Goal: Transaction & Acquisition: Purchase product/service

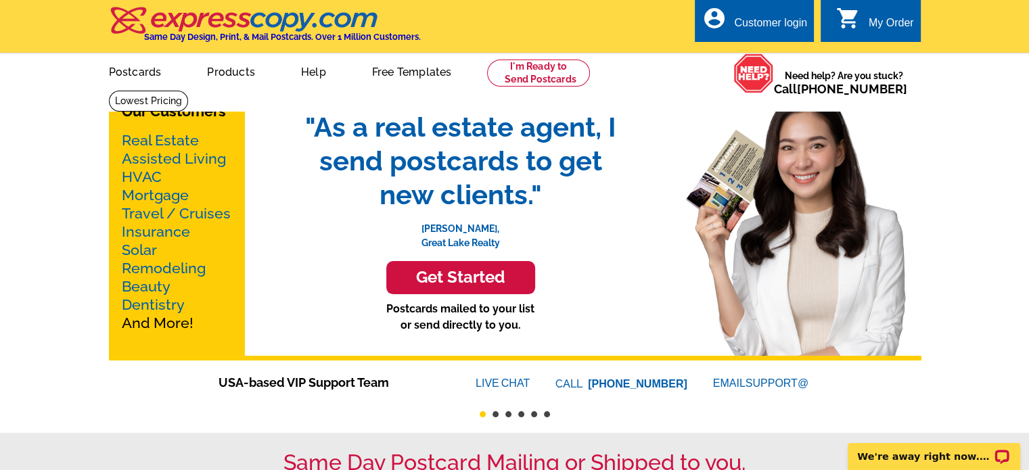
click at [183, 139] on link "Real Estate" at bounding box center [160, 140] width 77 height 17
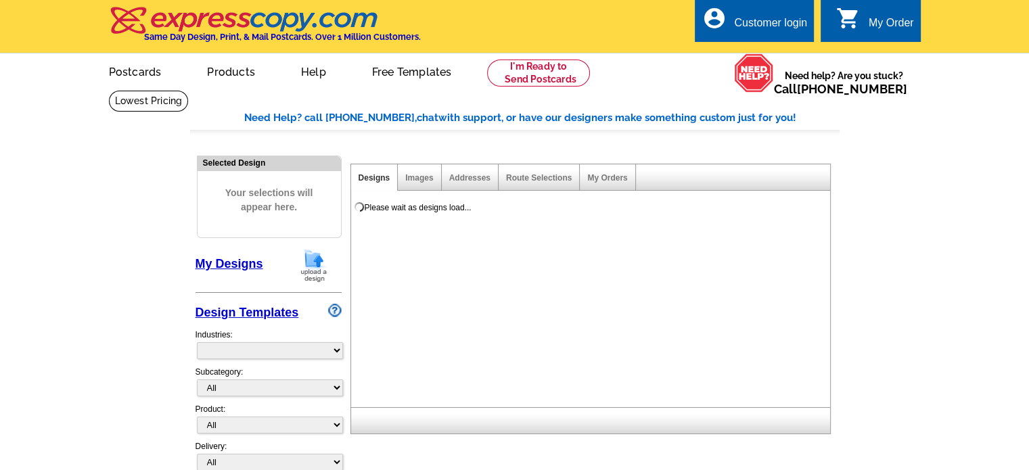
select select "785"
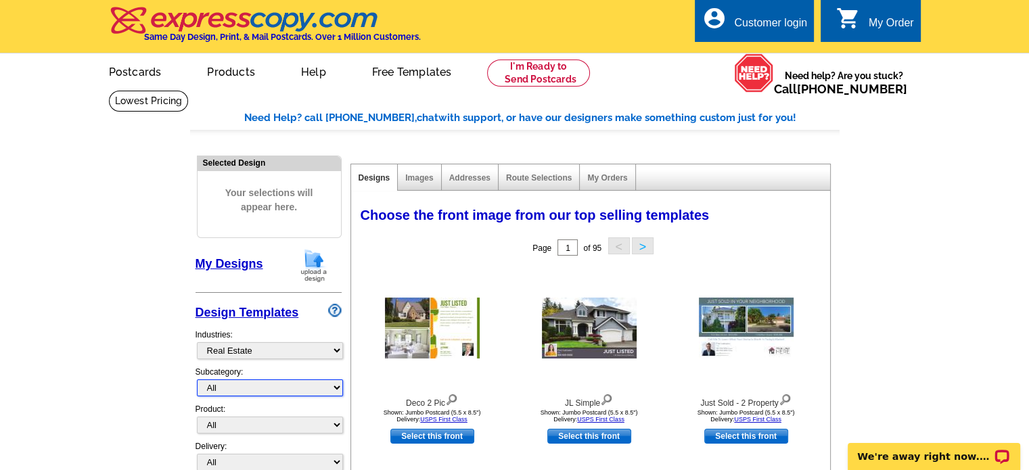
click at [256, 383] on select "All RE/MAX® Referrals Keller Williams® Berkshire Hathaway Home Services Century…" at bounding box center [270, 387] width 146 height 17
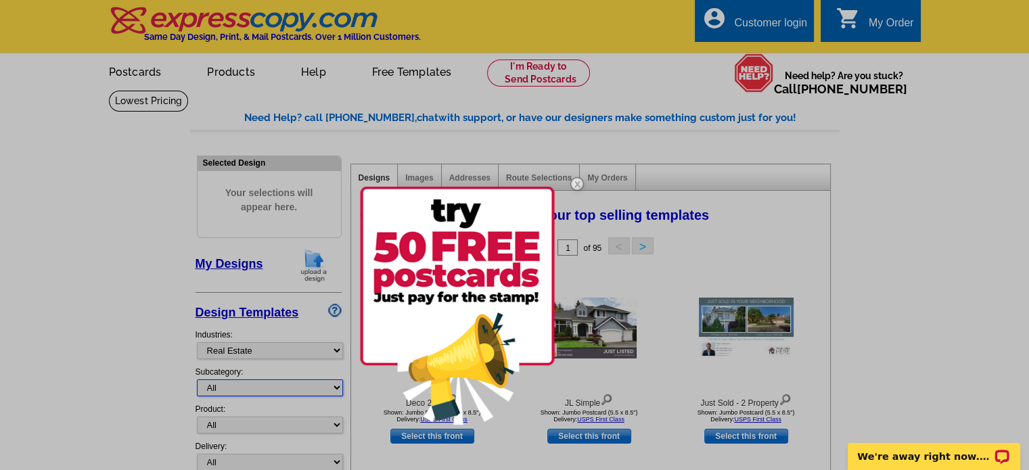
select select "807"
click at [197, 379] on select "All RE/MAX® Referrals Keller Williams® Berkshire Hathaway Home Services Century…" at bounding box center [270, 387] width 146 height 17
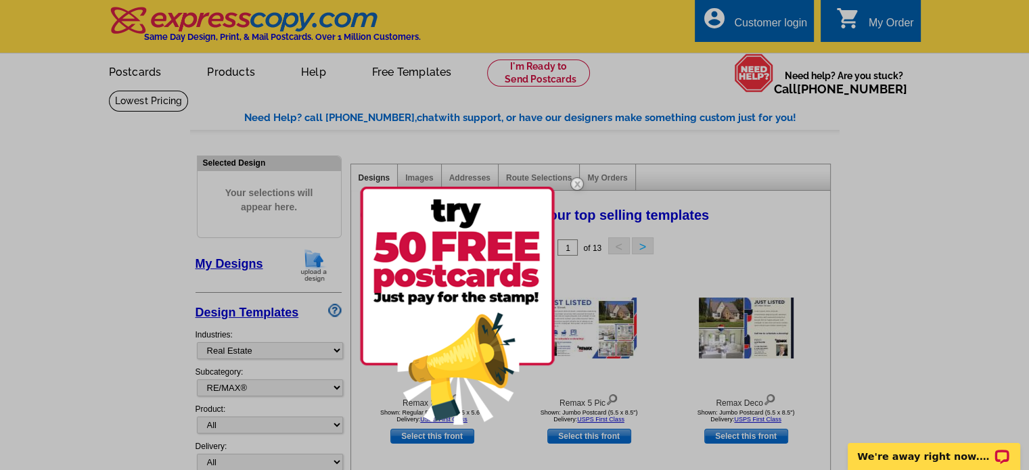
click at [138, 356] on div at bounding box center [514, 235] width 1029 height 470
click at [225, 423] on div at bounding box center [514, 235] width 1029 height 470
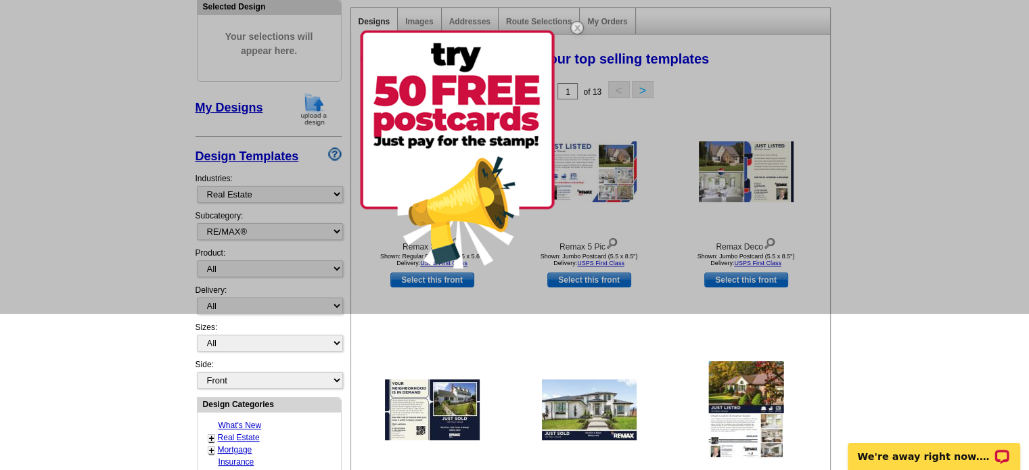
scroll to position [160, 0]
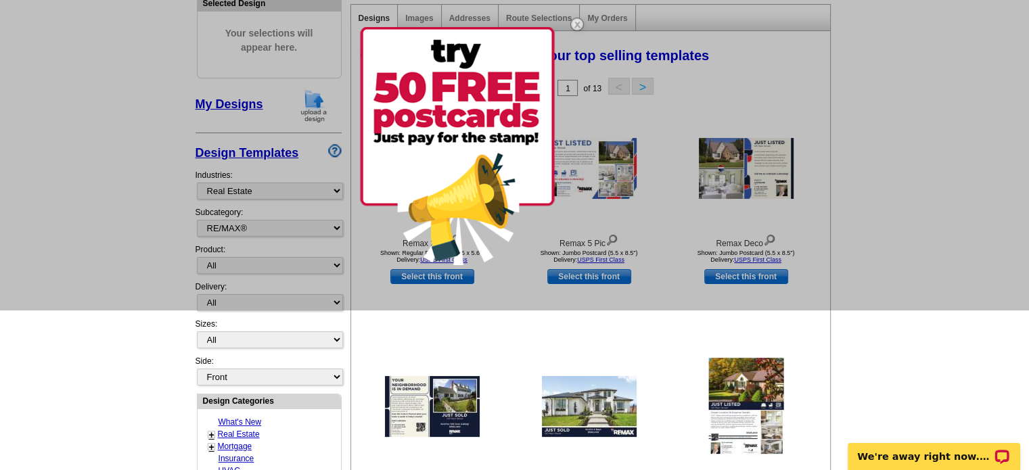
click at [335, 262] on div at bounding box center [514, 75] width 1029 height 470
click at [578, 26] on img at bounding box center [576, 24] width 39 height 39
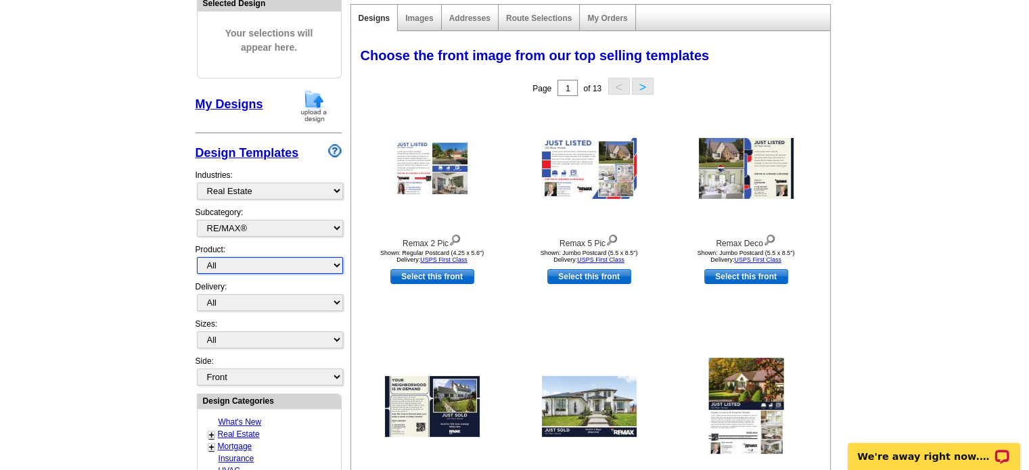
click at [335, 263] on select "All Postcards Letters and flyers Business Cards Door Hangers Greeting Cards" at bounding box center [270, 265] width 146 height 17
select select "3"
click at [197, 257] on select "All Postcards Letters and flyers Business Cards Door Hangers Greeting Cards" at bounding box center [270, 265] width 146 height 17
select select "5"
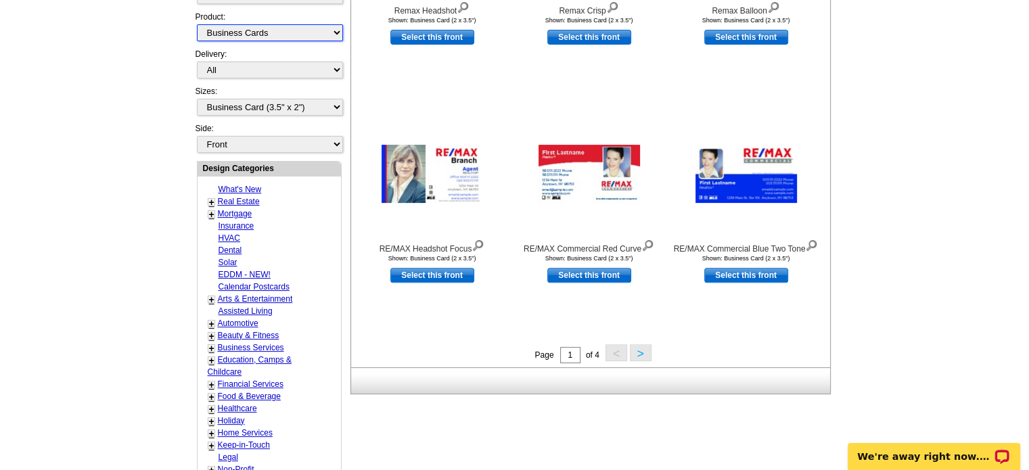
scroll to position [394, 0]
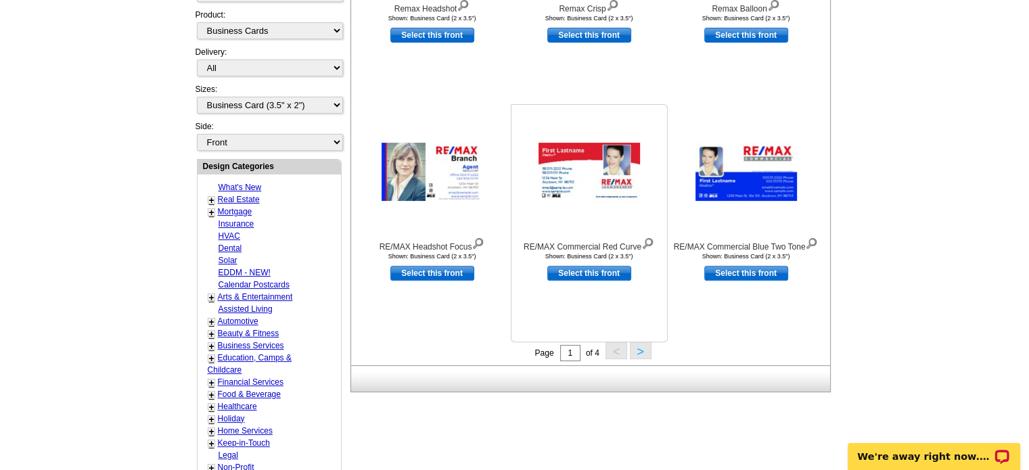
click at [609, 275] on link "Select this front" at bounding box center [589, 273] width 84 height 15
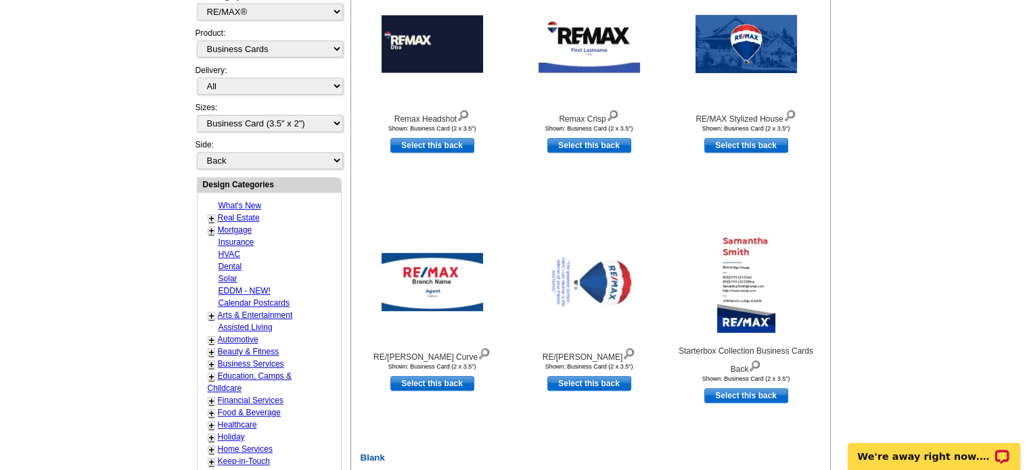
scroll to position [530, 0]
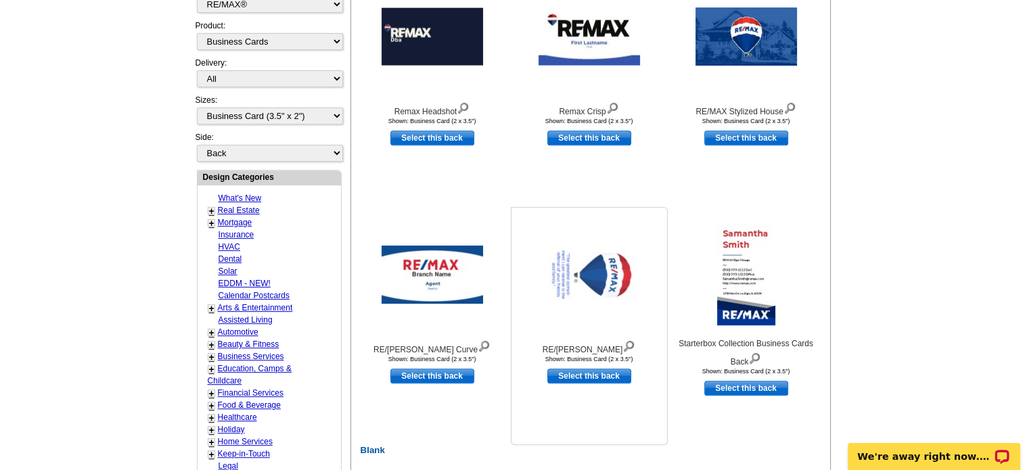
click at [580, 379] on link "Select this back" at bounding box center [589, 376] width 84 height 15
select select "front"
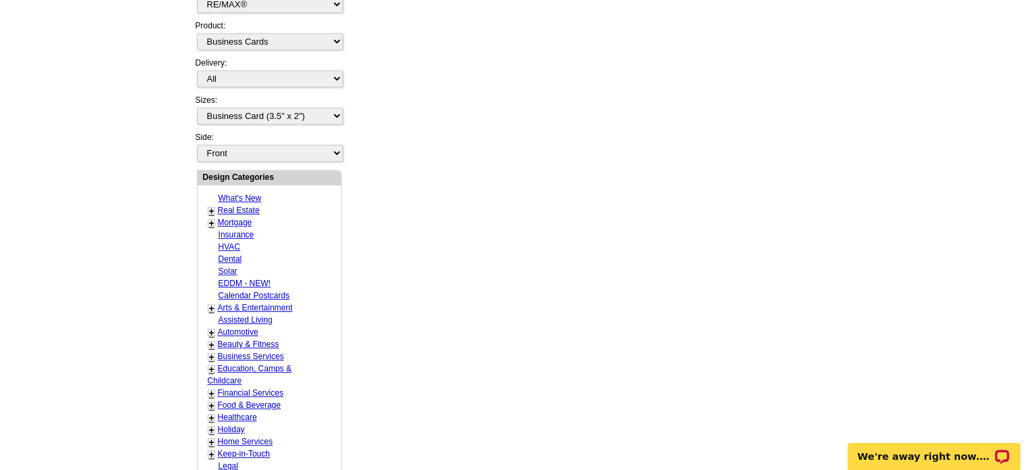
scroll to position [0, 0]
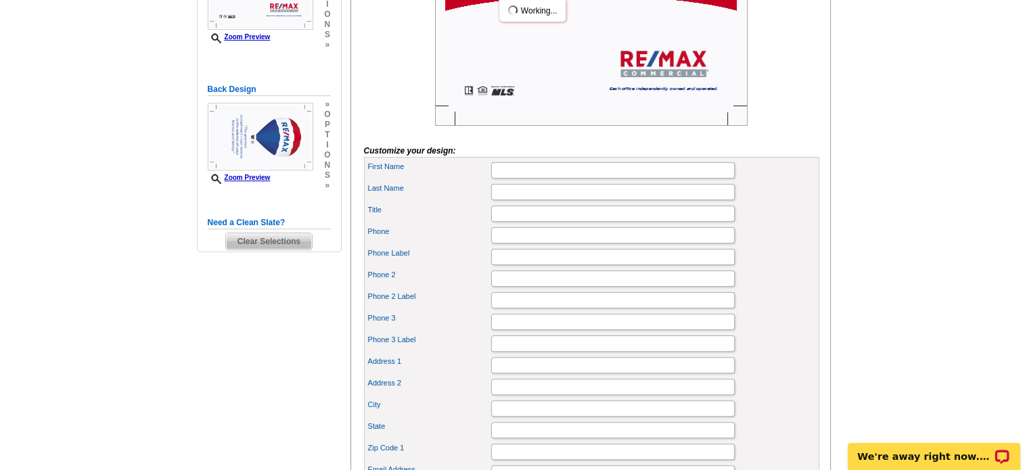
scroll to position [306, 0]
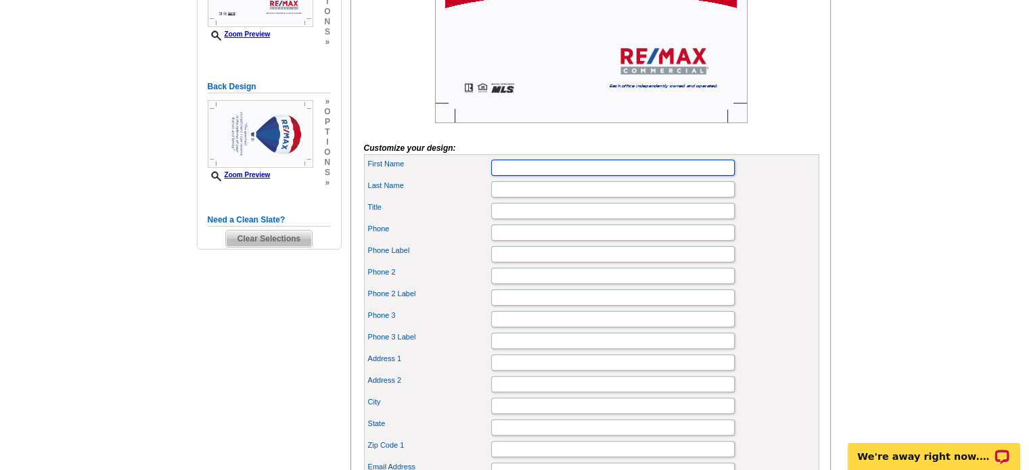
click at [509, 176] on input "First Name" at bounding box center [612, 168] width 243 height 16
type input "Vicki"
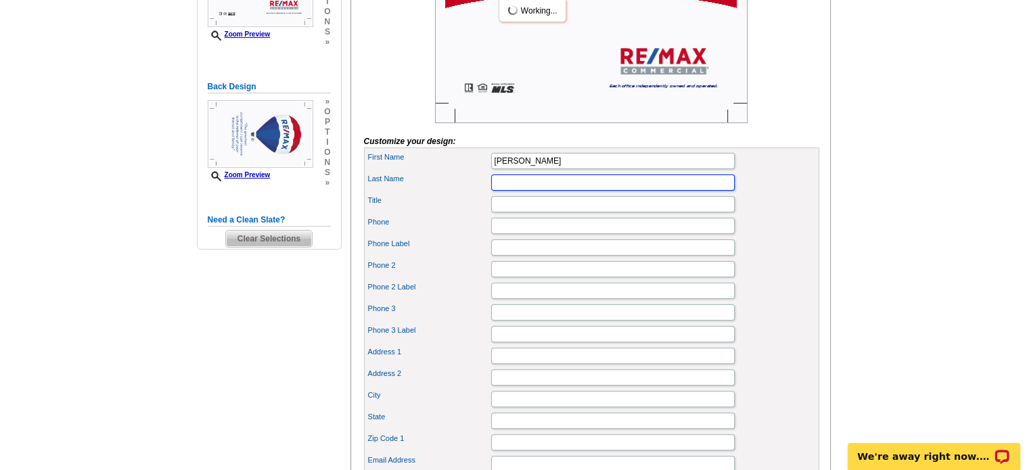
scroll to position [0, 0]
type input "Perry"
click at [503, 212] on input "Title" at bounding box center [612, 204] width 243 height 16
type input "Managing Broker"
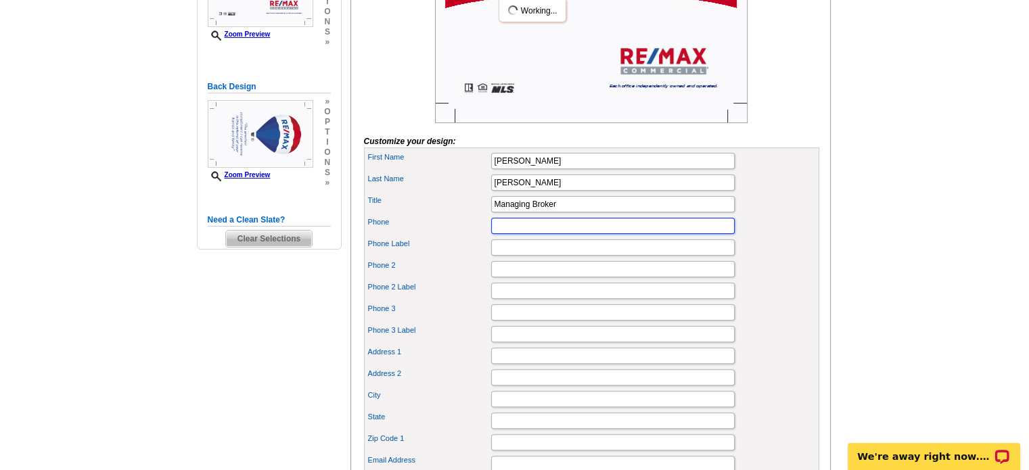
click at [500, 234] on input "Phone" at bounding box center [612, 226] width 243 height 16
type input "[PHONE_NUMBER]"
click at [494, 256] on input "Phone Label" at bounding box center [612, 247] width 243 height 16
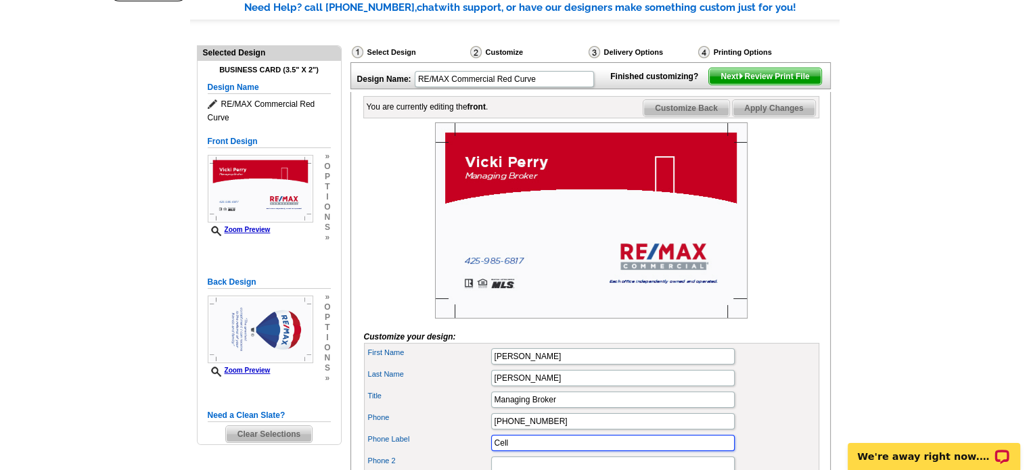
scroll to position [107, 0]
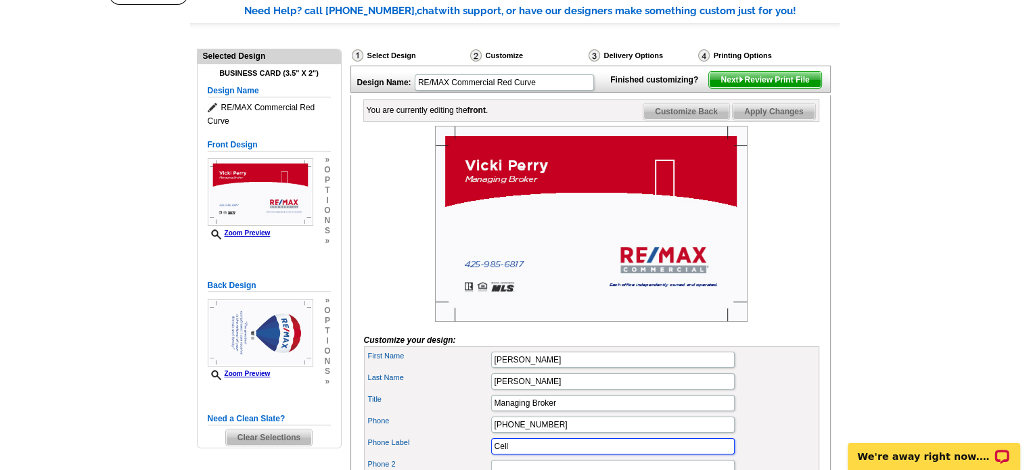
type input "Cell"
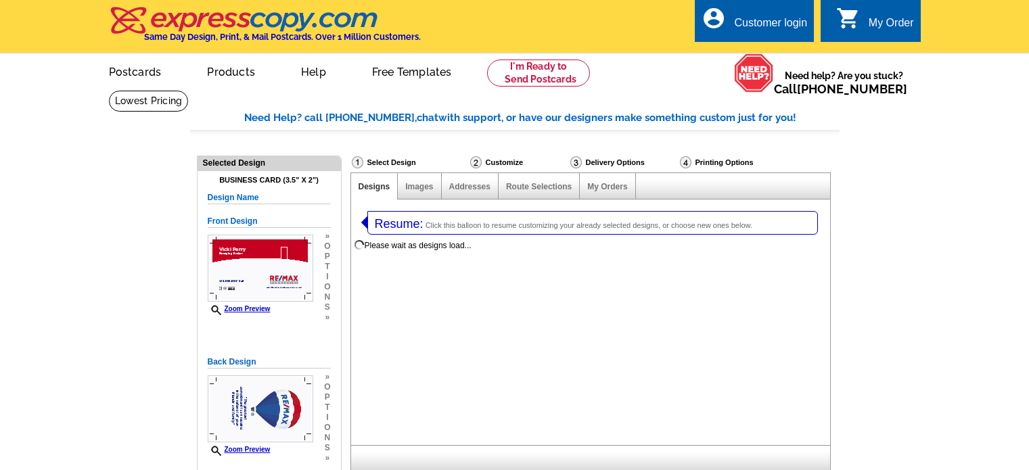
select select
select select "3"
select select "5"
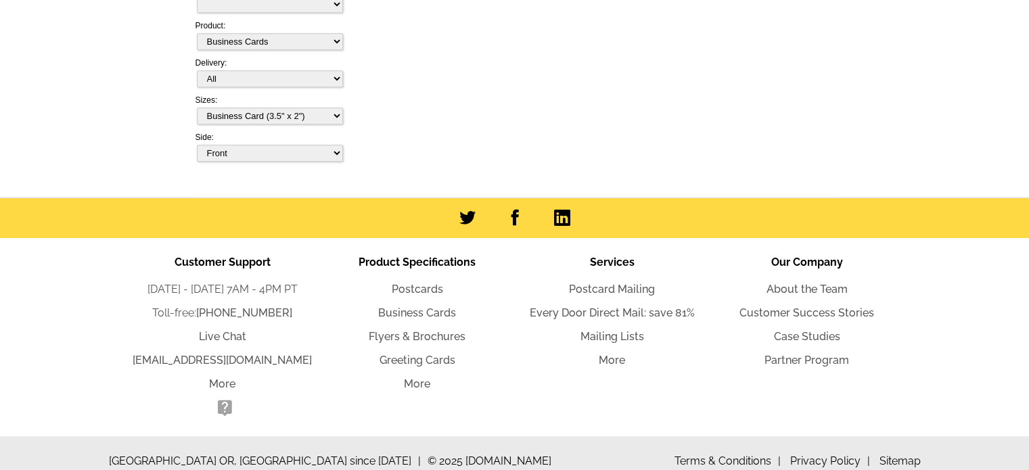
select select "785"
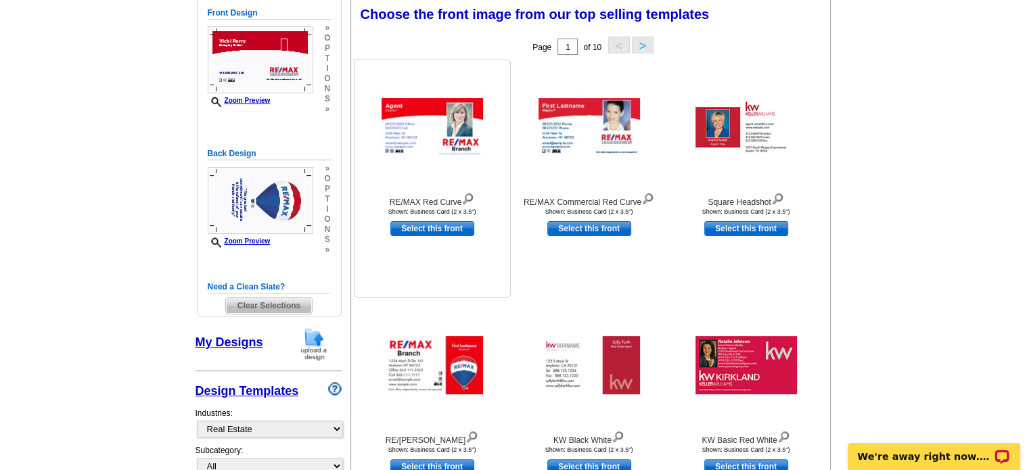
click at [419, 118] on img at bounding box center [431, 127] width 101 height 58
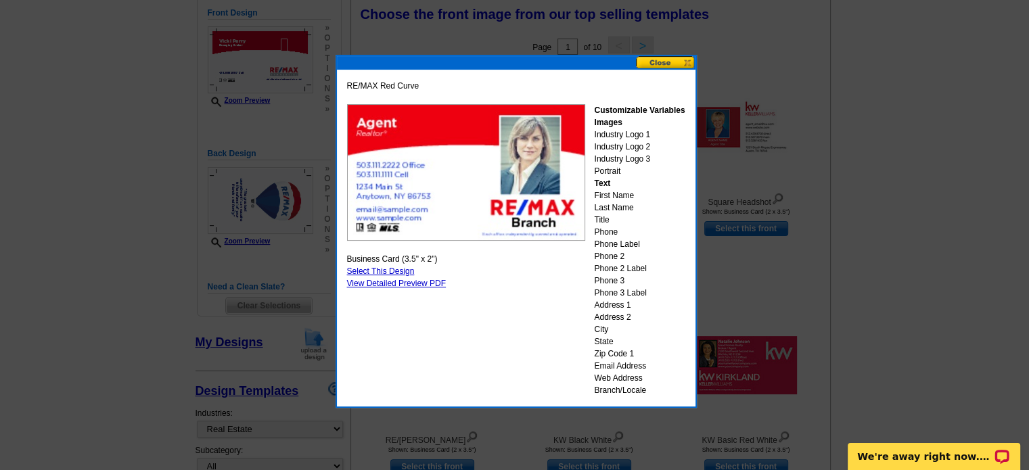
click at [369, 270] on link "Select This Design" at bounding box center [381, 270] width 68 height 9
select select "back"
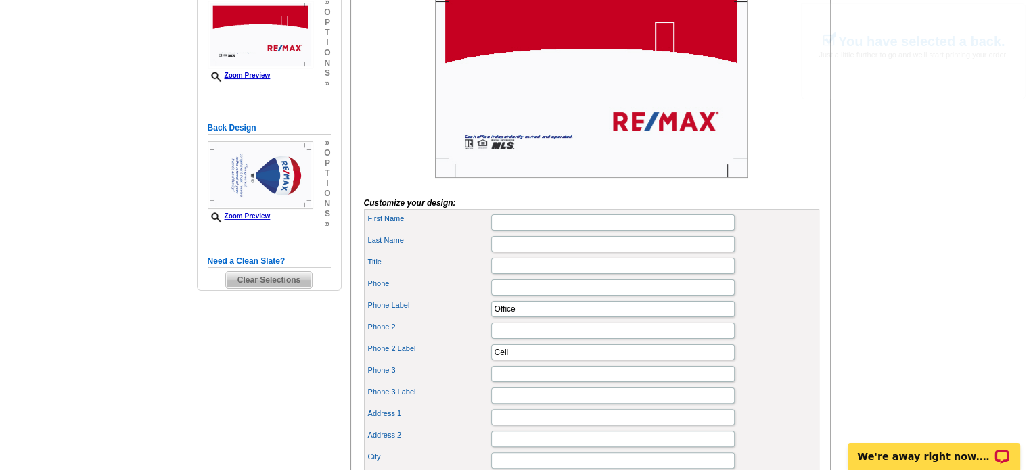
scroll to position [252, 0]
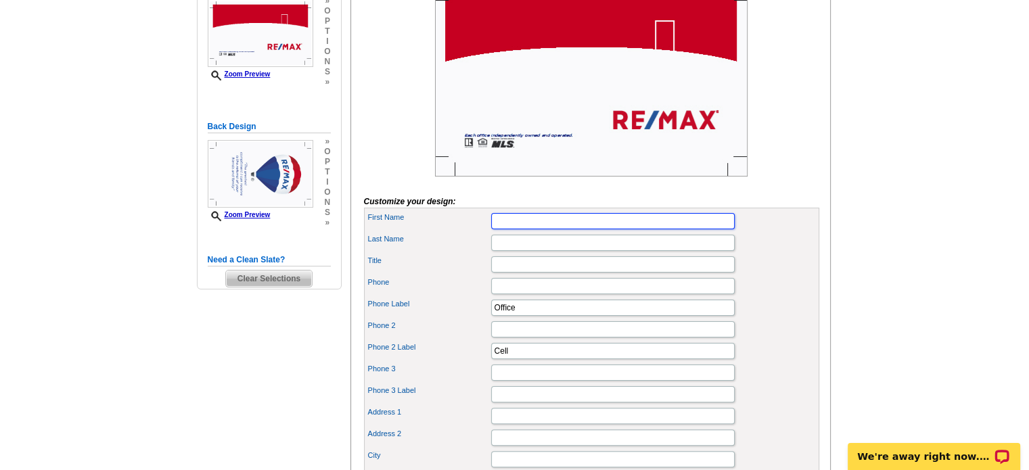
click at [513, 229] on input "First Name" at bounding box center [612, 221] width 243 height 16
type input "[PERSON_NAME]"
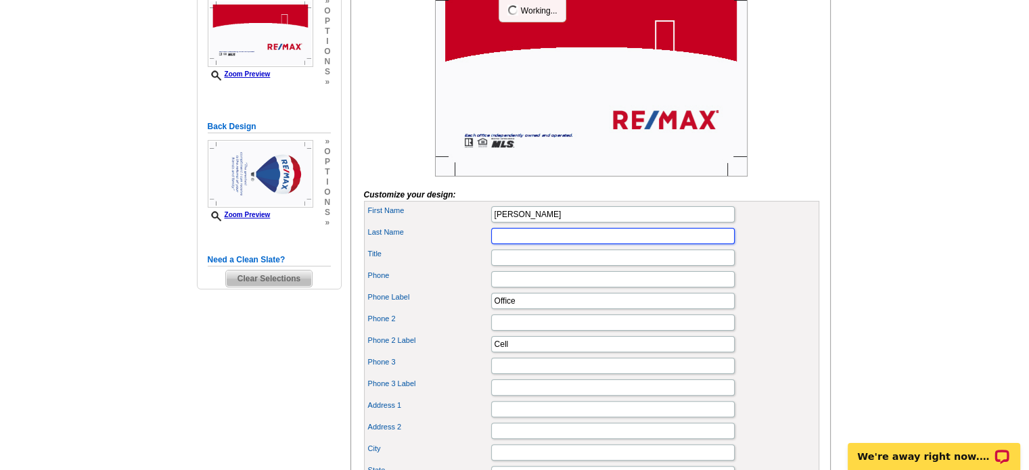
scroll to position [0, 0]
type input "[PERSON_NAME]"
click at [507, 266] on input "Title" at bounding box center [612, 258] width 243 height 16
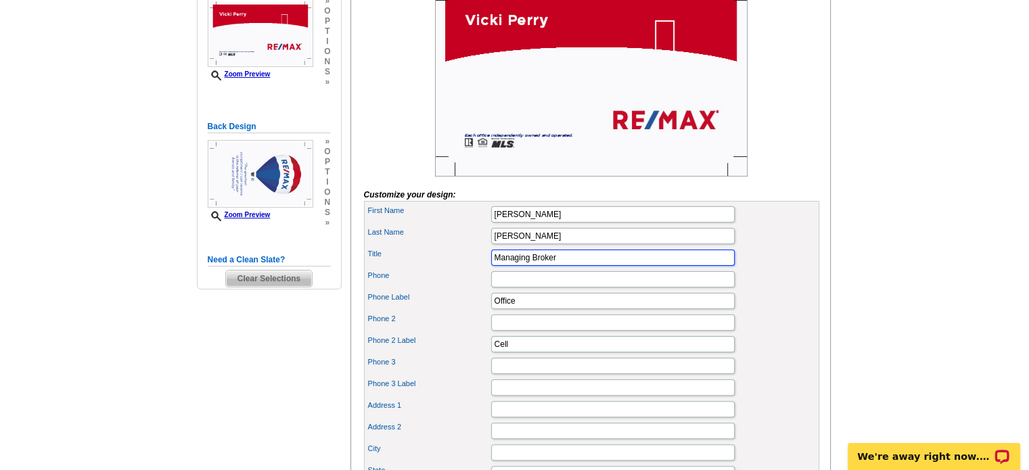
type input "Managing Broker"
click at [505, 287] on input "Phone" at bounding box center [612, 279] width 243 height 16
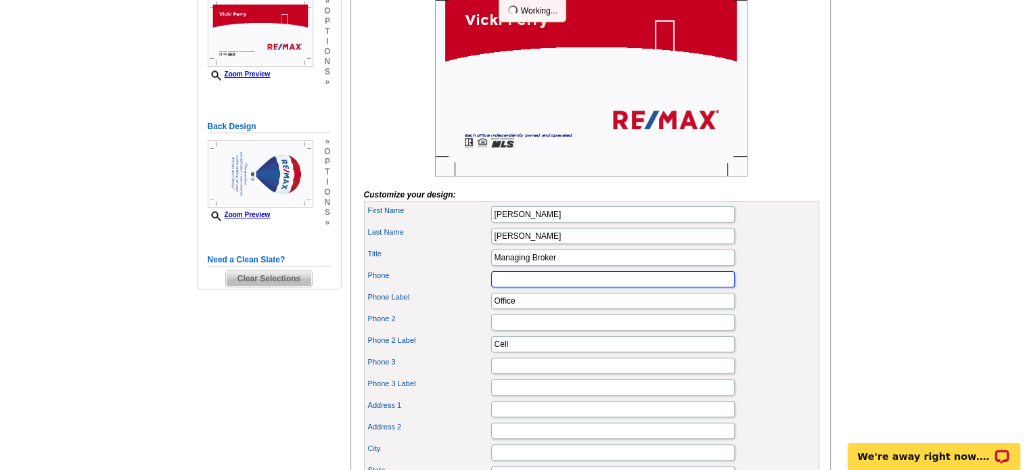
type input "4259856817"
type input "10649 E Lake Joy Dr NE"
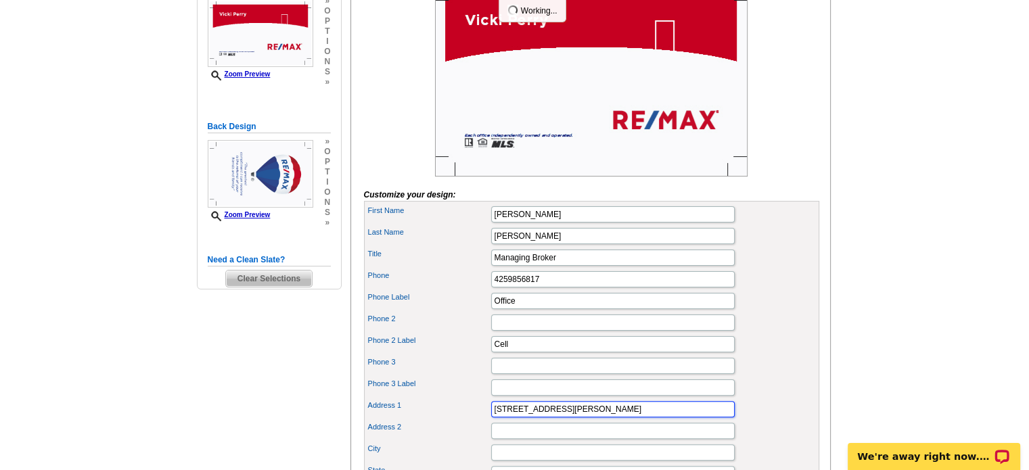
type input "Carnation"
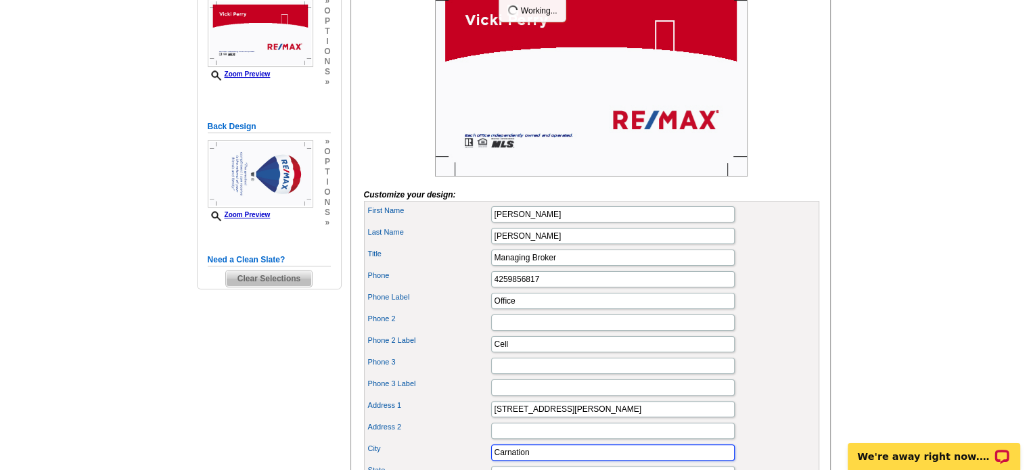
type input "Washington"
type input "98014"
type input "[PERSON_NAME][EMAIL_ADDRESS][DOMAIN_NAME]"
click at [592, 419] on div "Address 1 10649 E Lake Joy Dr NE" at bounding box center [592, 409] width 450 height 22
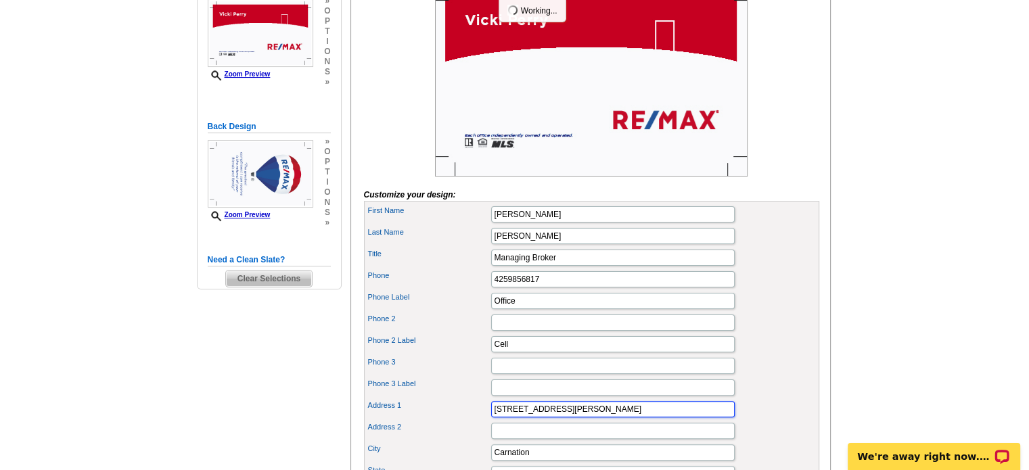
click at [588, 417] on input "10649 E Lake Joy Dr NE" at bounding box center [612, 409] width 243 height 16
type input "1"
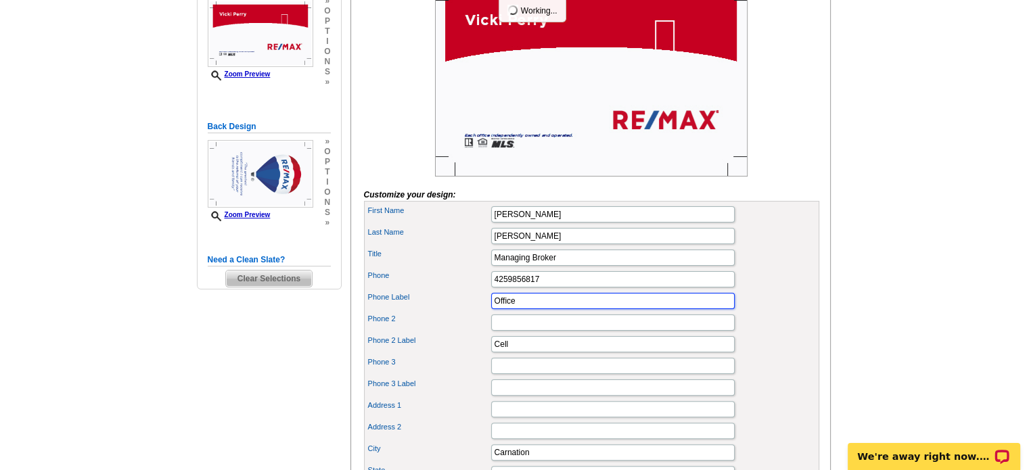
click at [513, 309] on input "Office" at bounding box center [612, 301] width 243 height 16
type input "O"
type input "Cell"
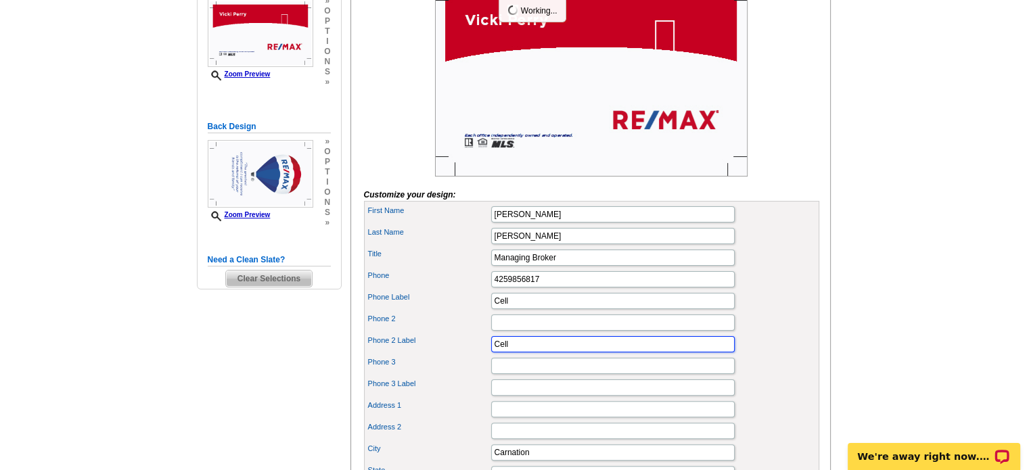
click at [513, 352] on input "Cell" at bounding box center [612, 344] width 243 height 16
type input "C"
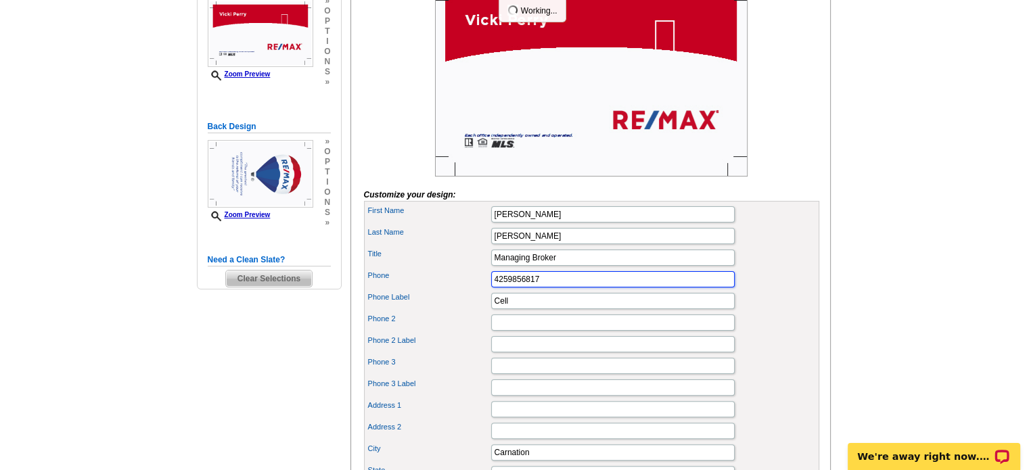
click at [508, 287] on input "4259856817" at bounding box center [612, 279] width 243 height 16
click at [523, 287] on input "425-9856817" at bounding box center [612, 279] width 243 height 16
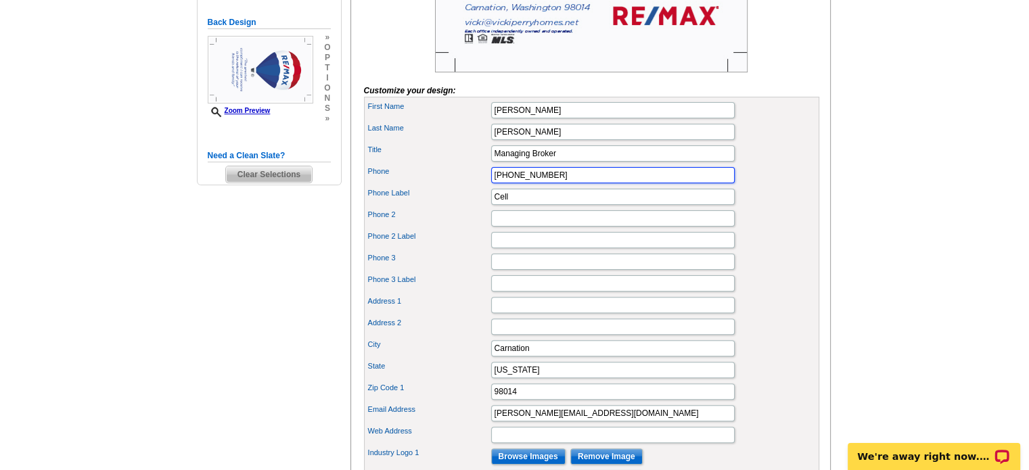
scroll to position [358, 0]
type input "425-985-6817"
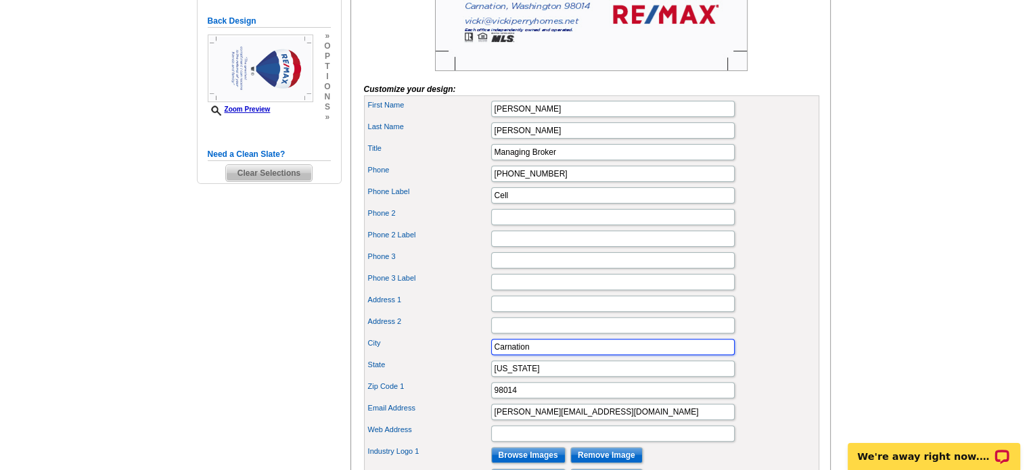
click at [538, 355] on input "Carnation" at bounding box center [612, 347] width 243 height 16
type input "C"
type input "Duvall"
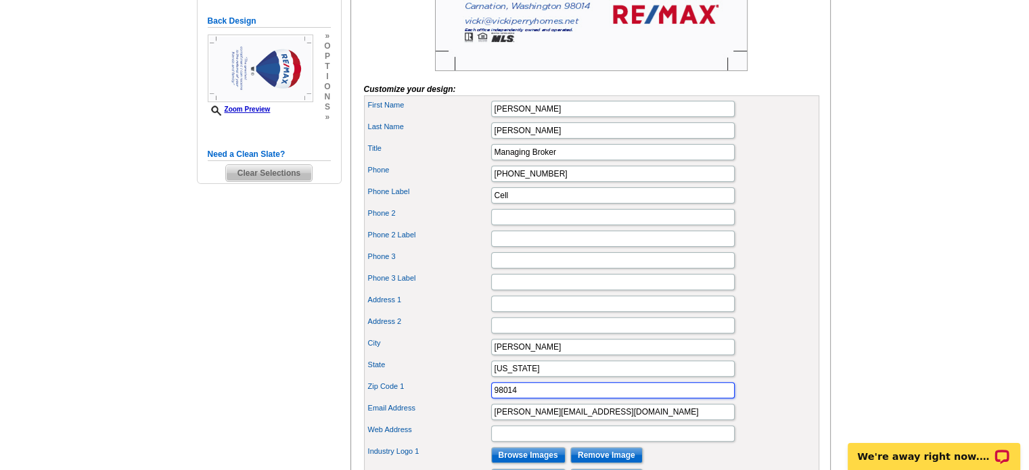
click at [517, 398] on input "98014" at bounding box center [612, 390] width 243 height 16
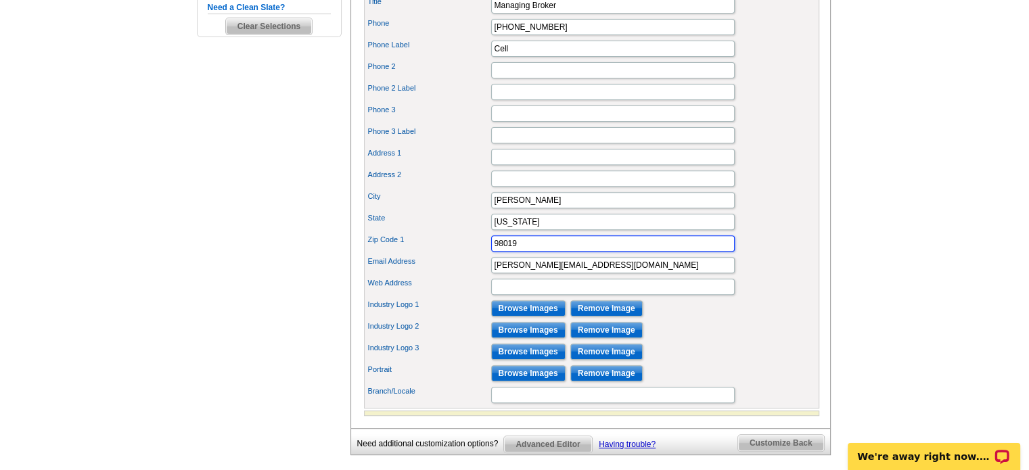
scroll to position [508, 0]
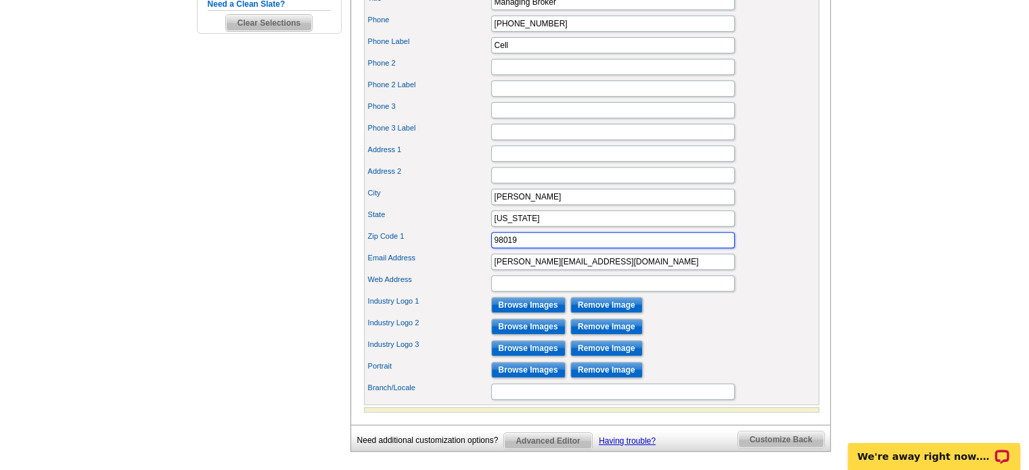
type input "98019"
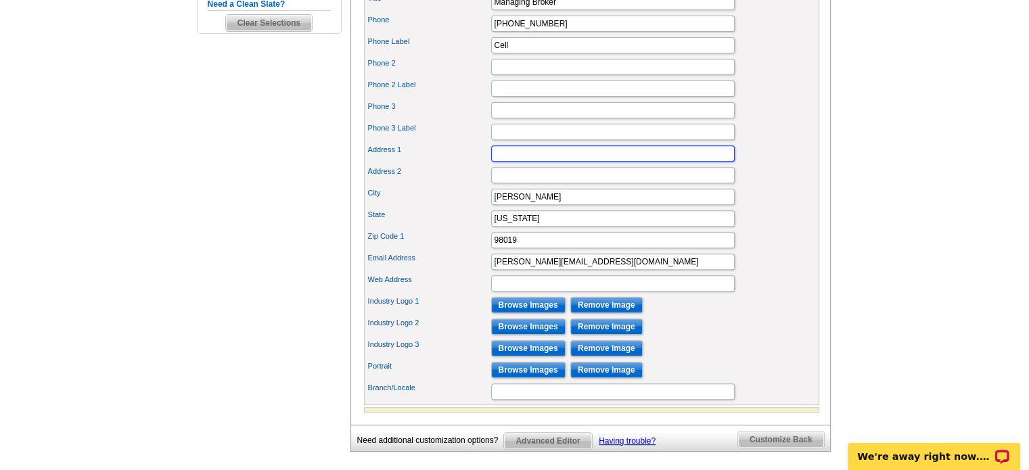
click at [498, 162] on input "Address 1" at bounding box center [612, 153] width 243 height 16
type input "RE/MAX Northwest"
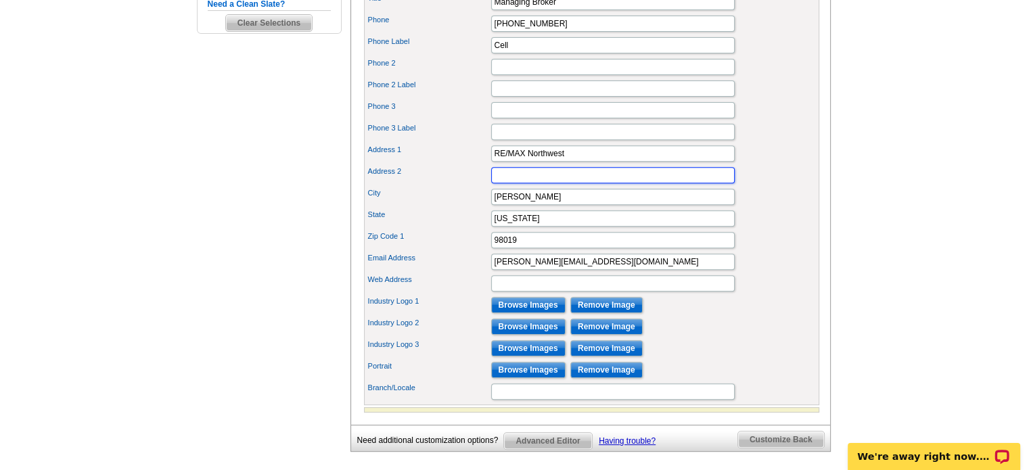
click at [496, 183] on input "Address 2" at bounding box center [612, 175] width 243 height 16
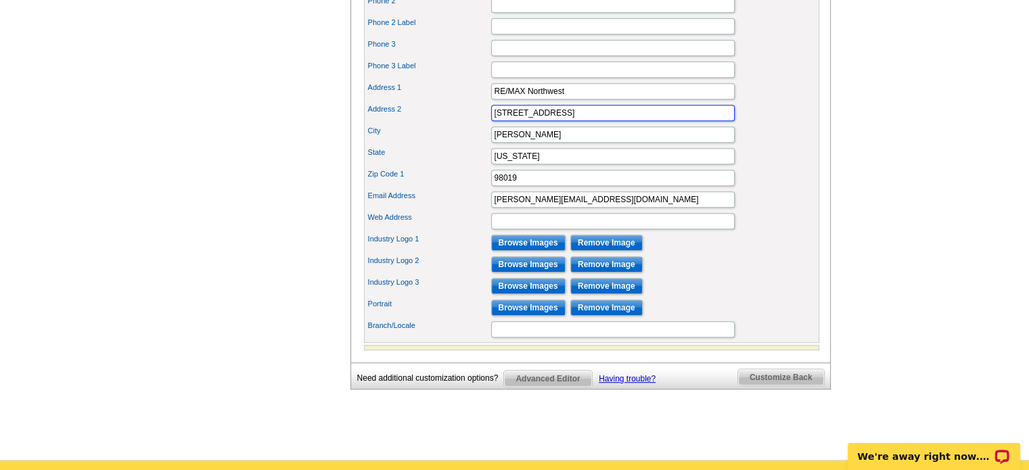
scroll to position [572, 0]
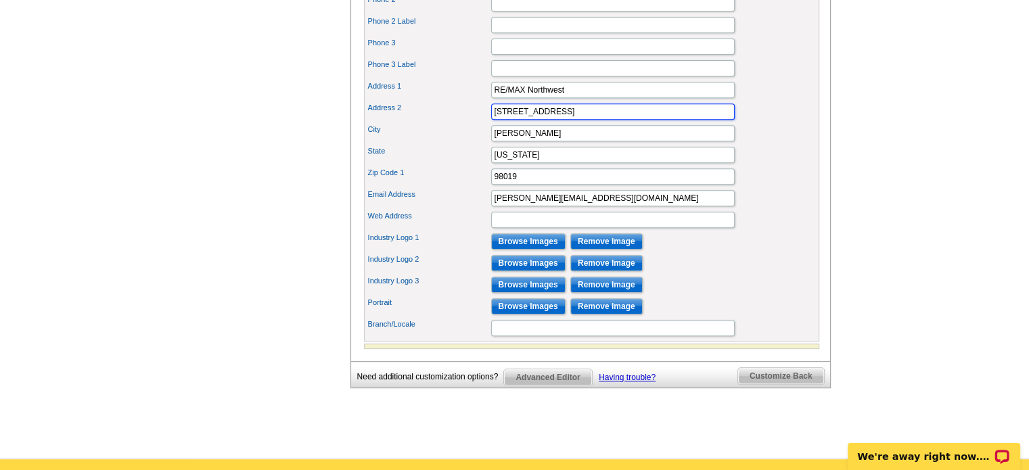
type input "15434 Main St #102, PO Box 1492"
click at [522, 314] on input "Browse Images" at bounding box center [528, 306] width 74 height 16
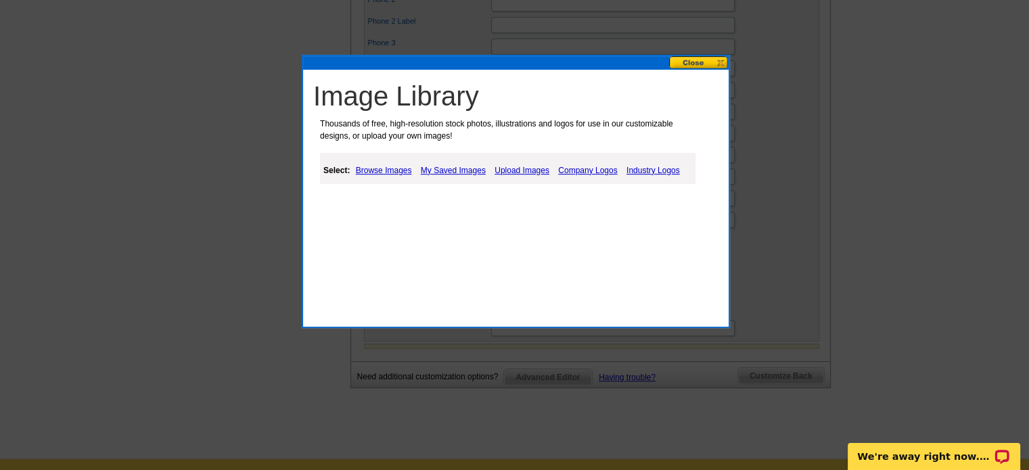
click at [525, 170] on link "Upload Images" at bounding box center [522, 170] width 62 height 16
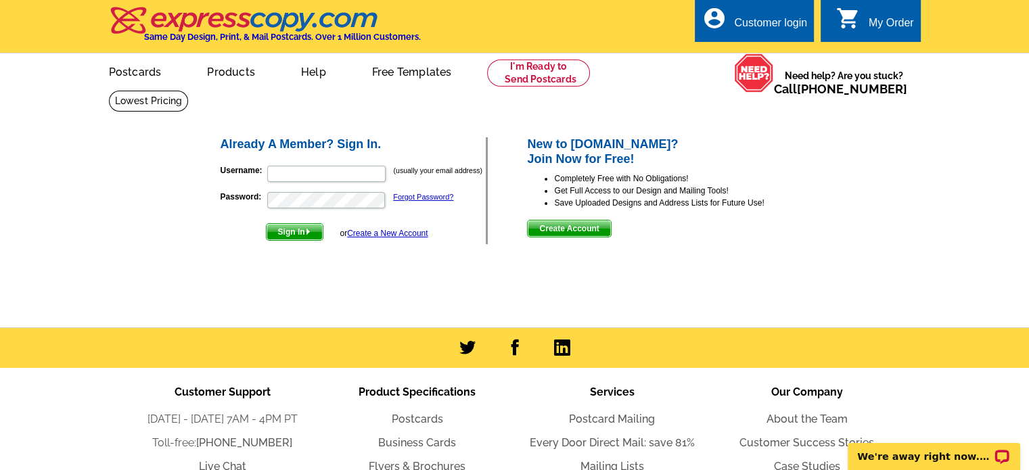
type input "[PERSON_NAME][EMAIL_ADDRESS][DOMAIN_NAME]"
click at [290, 233] on span "Sign In" at bounding box center [294, 232] width 56 height 16
